Goal: Task Accomplishment & Management: Complete application form

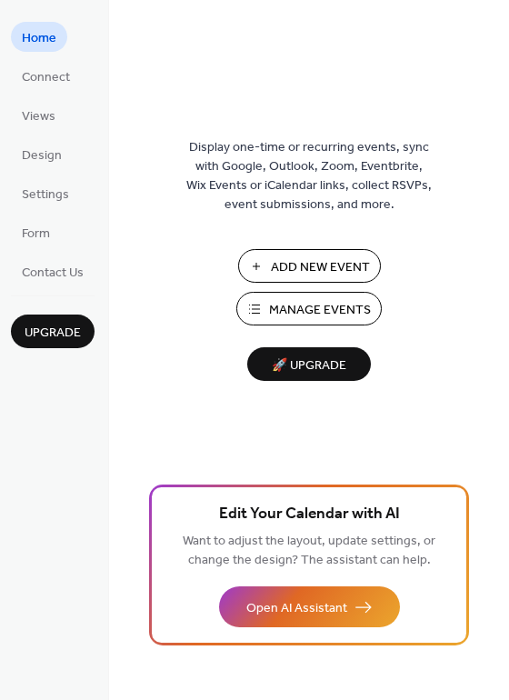
click at [327, 301] on span "Manage Events" at bounding box center [320, 310] width 102 height 19
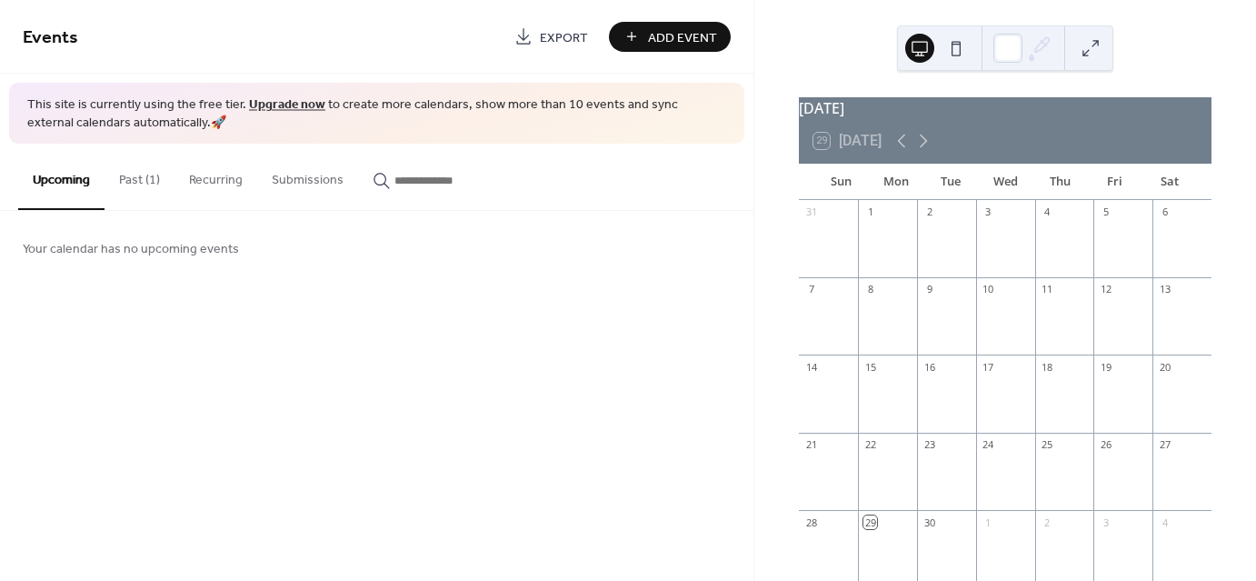
click at [144, 191] on button "Past (1)" at bounding box center [140, 176] width 70 height 65
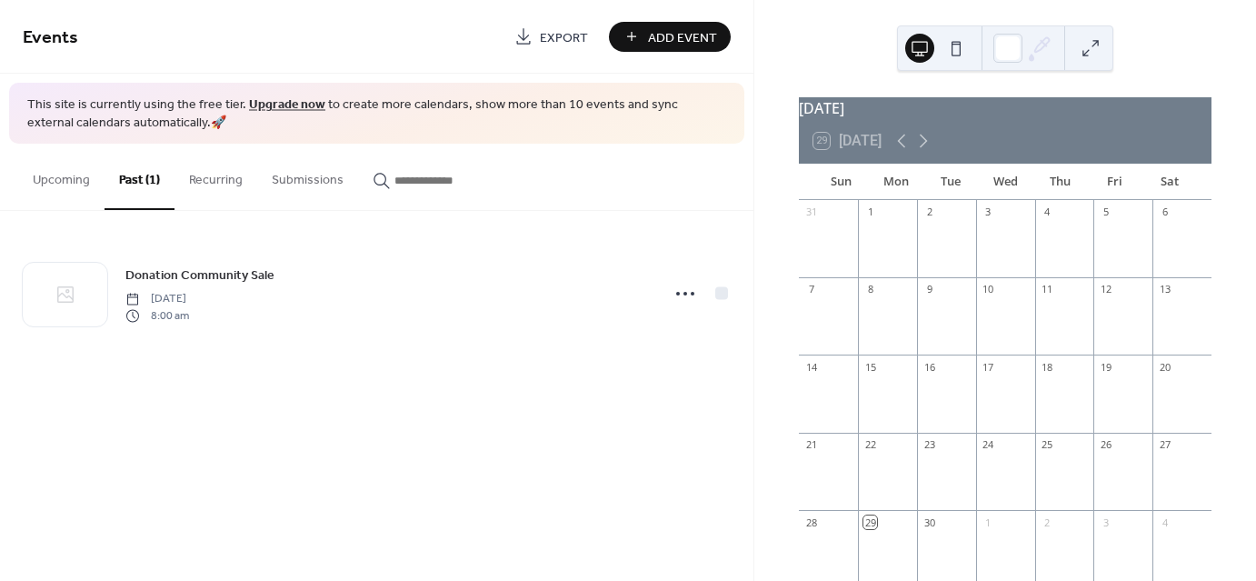
click at [229, 185] on button "Recurring" at bounding box center [216, 176] width 83 height 65
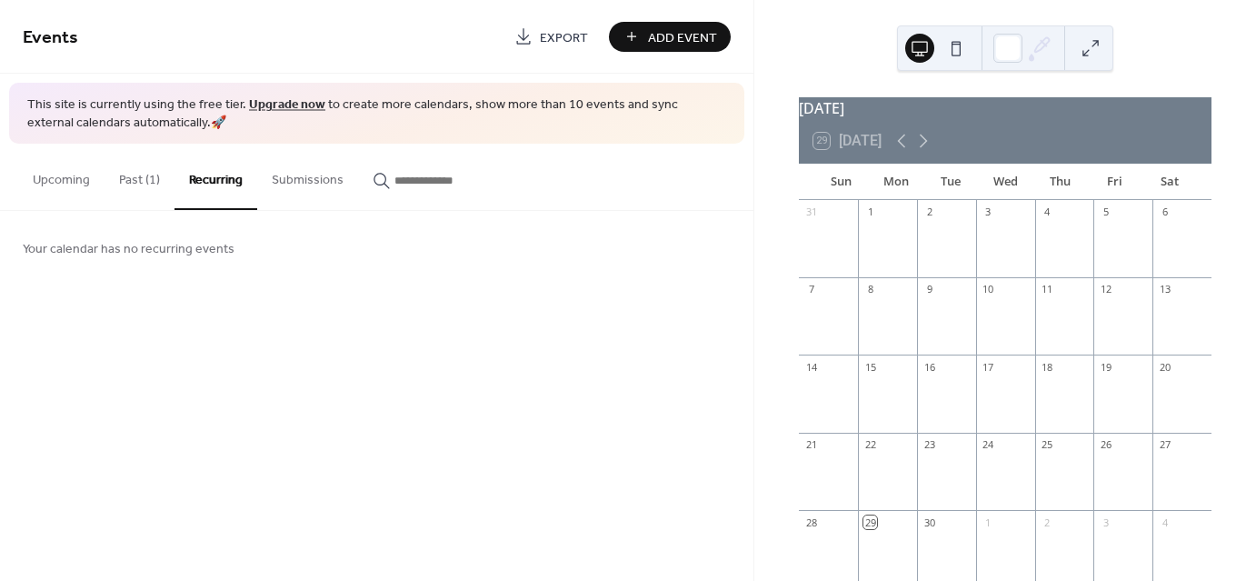
click at [291, 194] on button "Submissions" at bounding box center [307, 176] width 101 height 65
click at [82, 181] on button "Upcoming" at bounding box center [61, 176] width 86 height 65
click at [553, 34] on span "Export" at bounding box center [564, 37] width 48 height 19
click at [793, 25] on div "September 2025 29 Today Sun Mon Tue Wed Thu Fri Sat 31 1 2 3 4 5 6 7 8 9 10 11 …" at bounding box center [1006, 290] width 502 height 581
drag, startPoint x: 269, startPoint y: 192, endPoint x: 203, endPoint y: 249, distance: 87.7
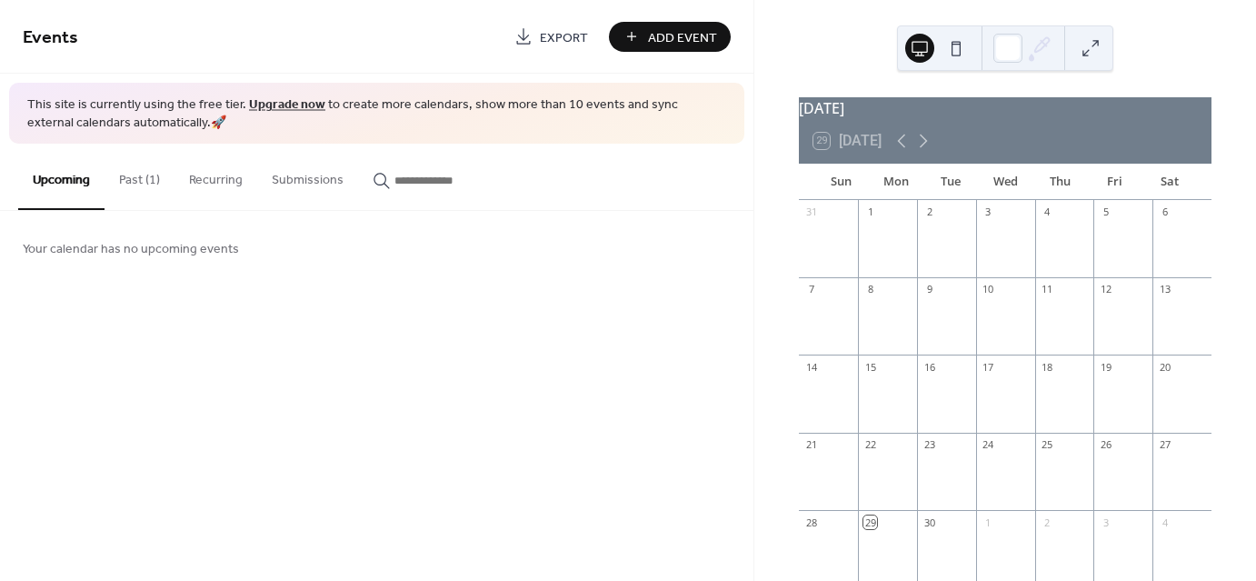
click at [203, 249] on span "Your calendar has no upcoming events" at bounding box center [131, 249] width 216 height 19
click at [314, 195] on button "Submissions" at bounding box center [307, 176] width 101 height 65
click at [200, 203] on button "Recurring" at bounding box center [216, 176] width 83 height 65
click at [128, 185] on button "Past (1)" at bounding box center [140, 176] width 70 height 65
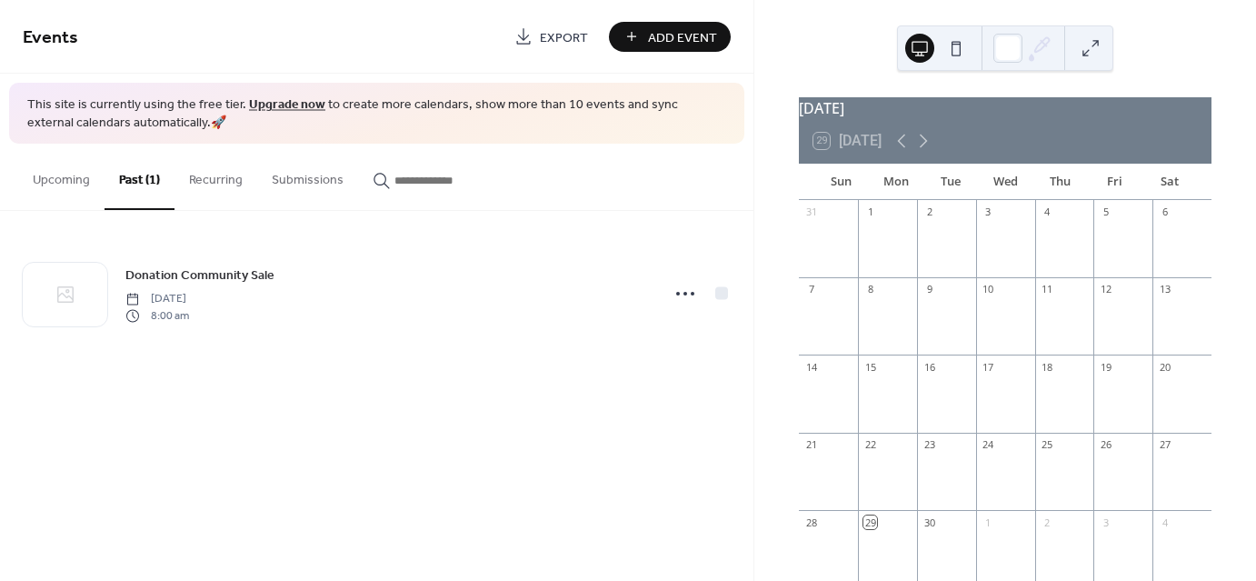
click at [60, 172] on button "Upcoming" at bounding box center [61, 176] width 86 height 65
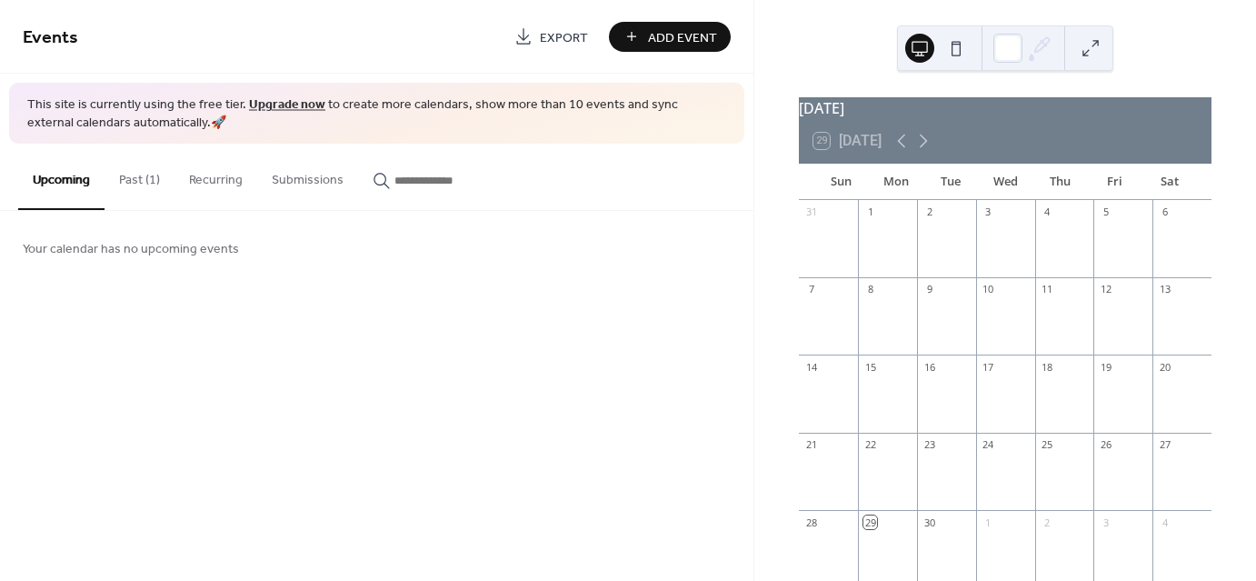
click at [688, 35] on span "Add Event" at bounding box center [682, 37] width 69 height 19
